Goal: Task Accomplishment & Management: Complete application form

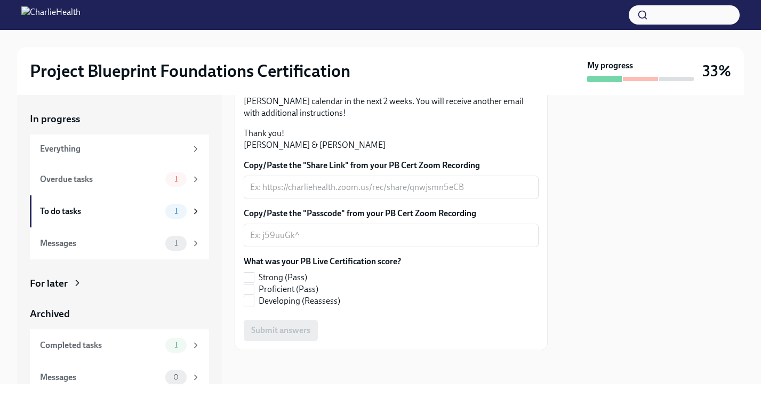
scroll to position [237, 0]
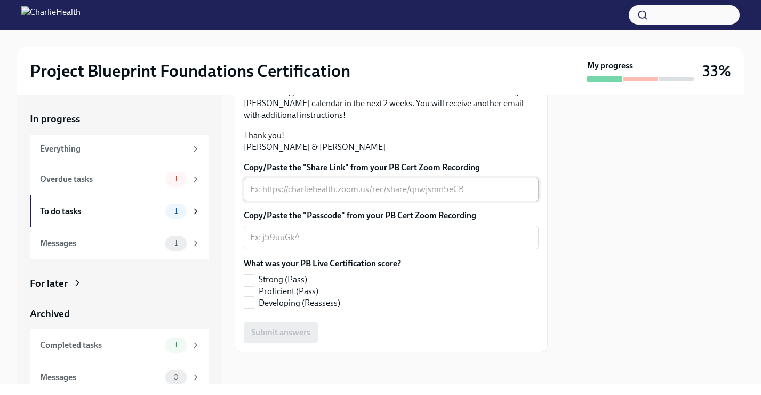
click at [359, 201] on div "x ​" at bounding box center [391, 189] width 295 height 23
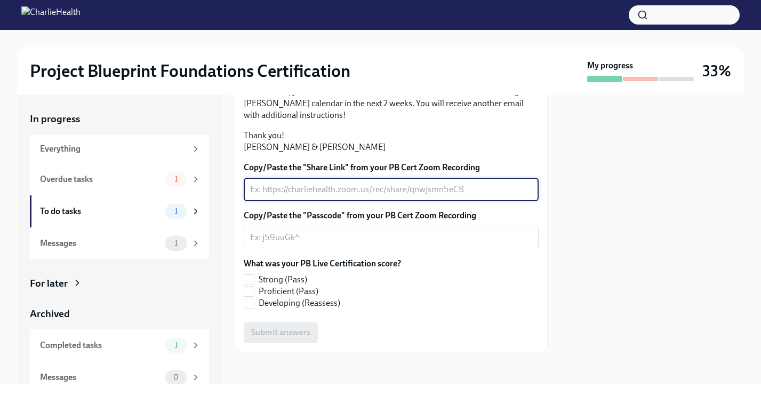
click at [371, 201] on div "x ​" at bounding box center [391, 189] width 295 height 23
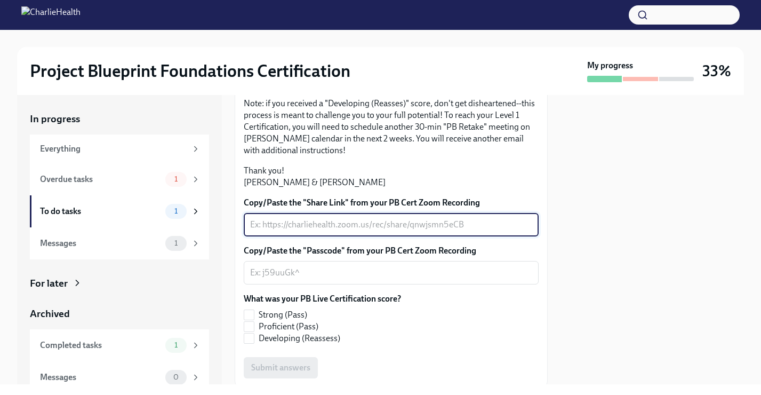
scroll to position [200, 0]
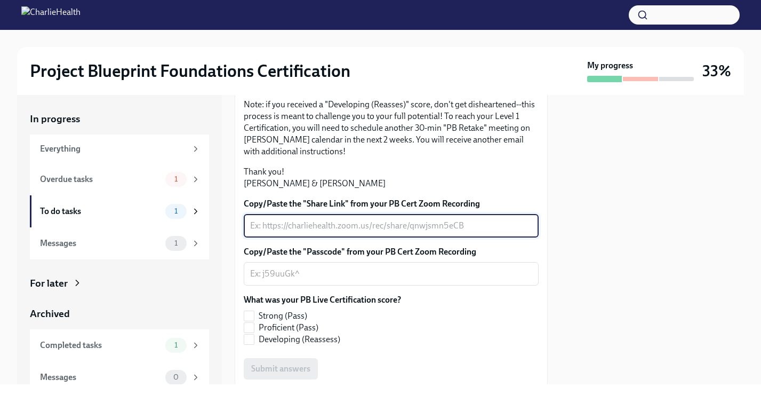
paste textarea "[URL][DOMAIN_NAME]"
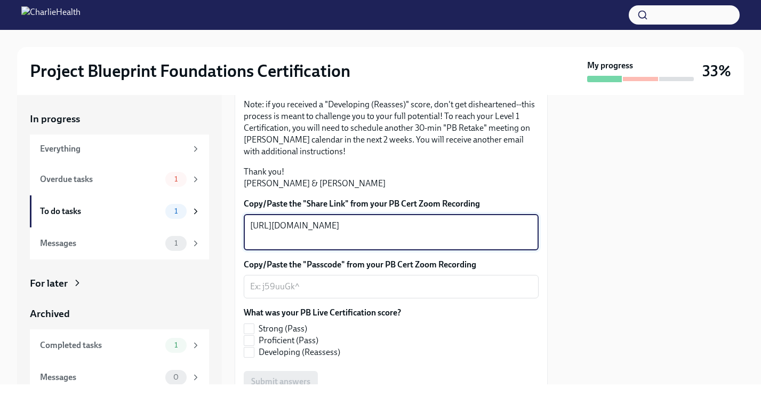
scroll to position [312, 0]
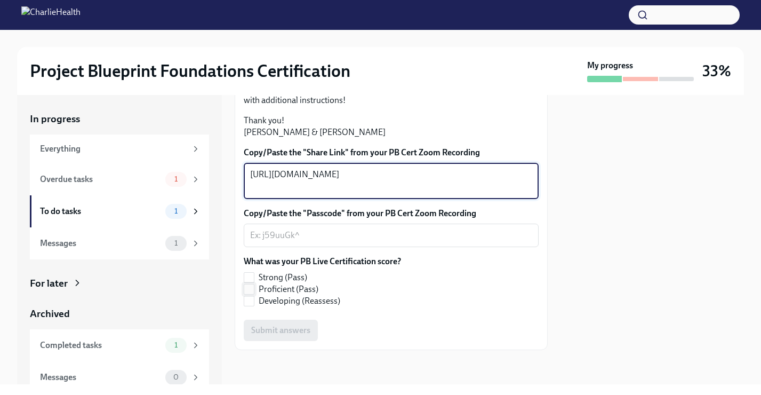
type textarea "[URL][DOMAIN_NAME]"
click at [250, 291] on input "Proficient (Pass)" at bounding box center [249, 289] width 10 height 10
checkbox input "true"
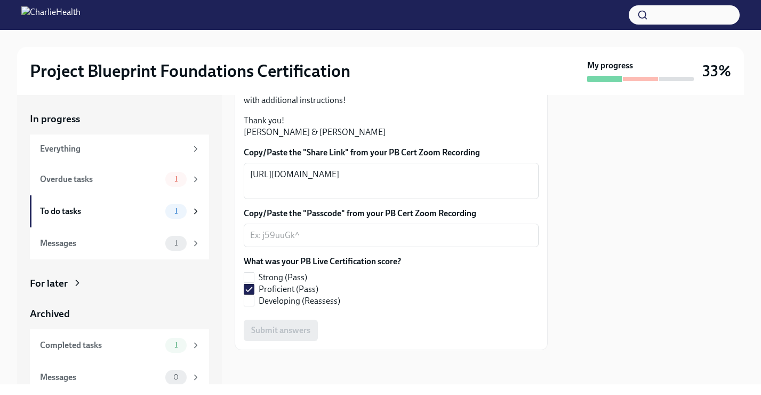
scroll to position [296, 0]
click at [353, 242] on textarea "Copy/Paste the "Passcode" from your PB Cert Zoom Recording" at bounding box center [391, 235] width 282 height 13
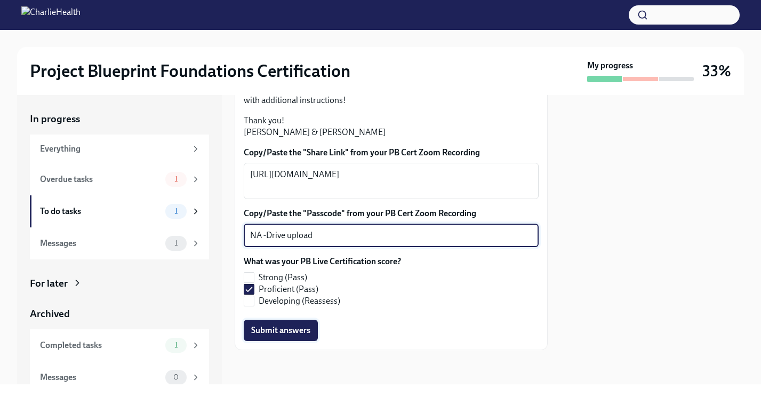
type textarea "NA -Drive upload"
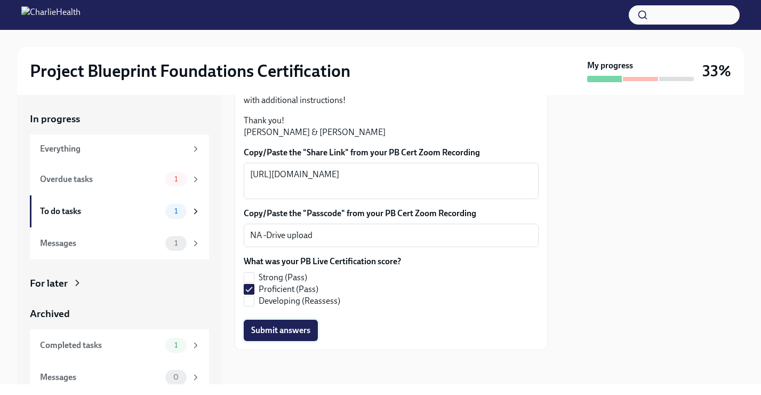
click at [299, 335] on span "Submit answers" at bounding box center [280, 330] width 59 height 11
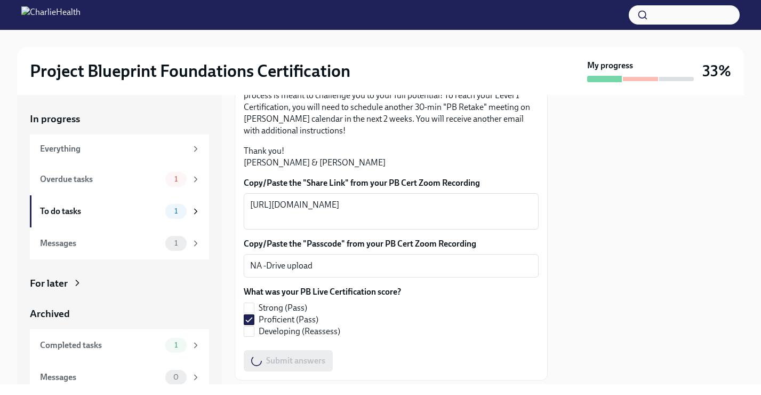
scroll to position [221, 0]
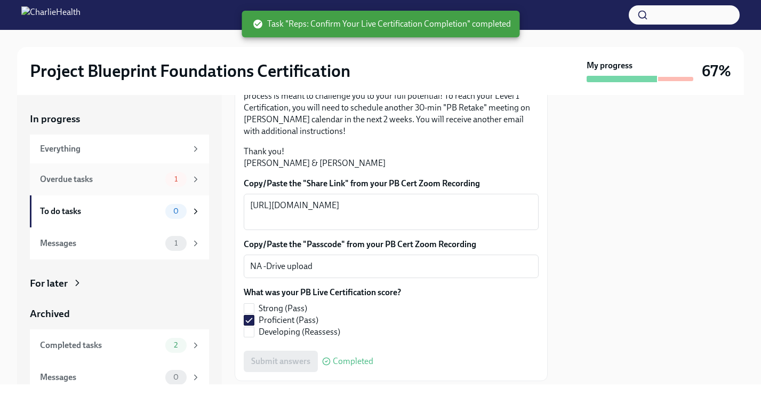
click at [203, 173] on div "Overdue tasks 1" at bounding box center [119, 179] width 179 height 32
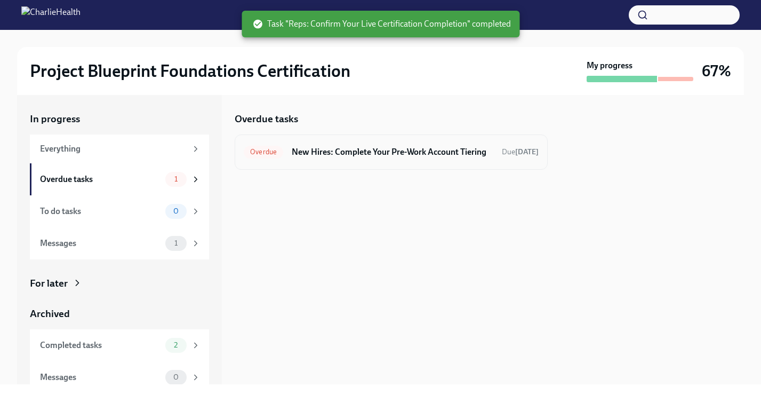
click at [355, 152] on h6 "New Hires: Complete Your Pre-Work Account Tiering" at bounding box center [393, 152] width 202 height 12
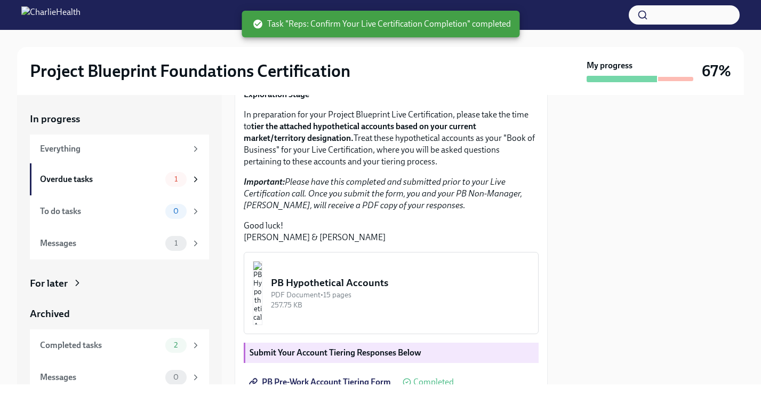
scroll to position [291, 0]
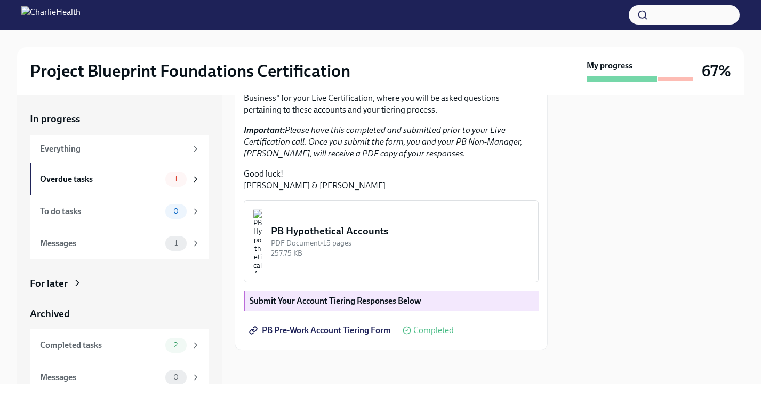
click at [439, 331] on span "Completed" at bounding box center [433, 330] width 41 height 9
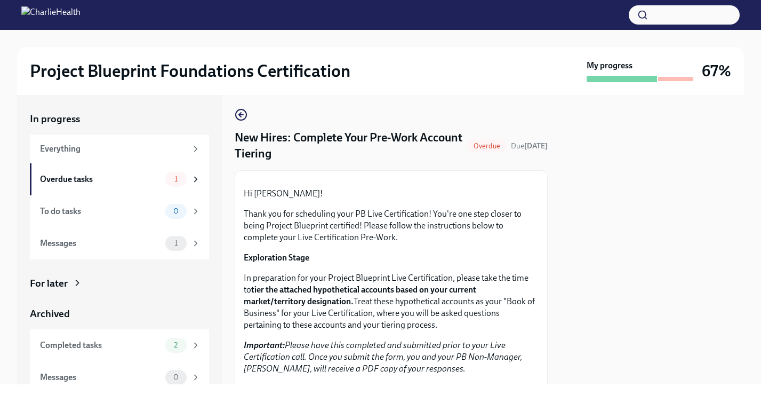
scroll to position [0, 0]
